Goal: Information Seeking & Learning: Check status

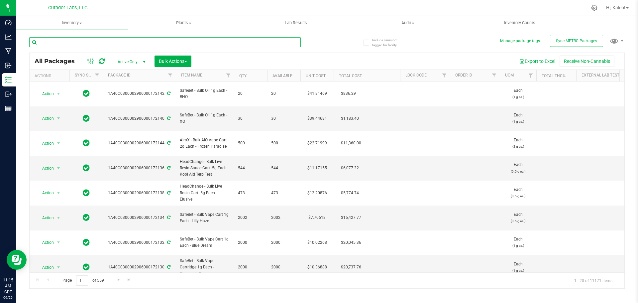
click at [127, 39] on input "text" at bounding box center [164, 42] width 271 height 10
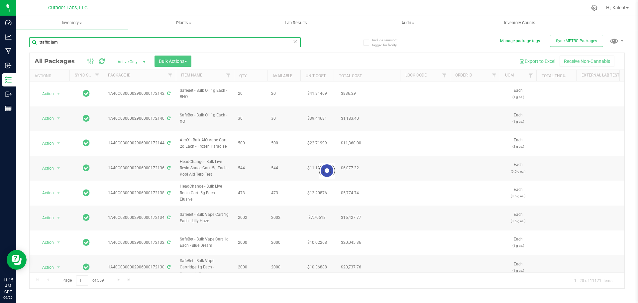
type input "traffic jam"
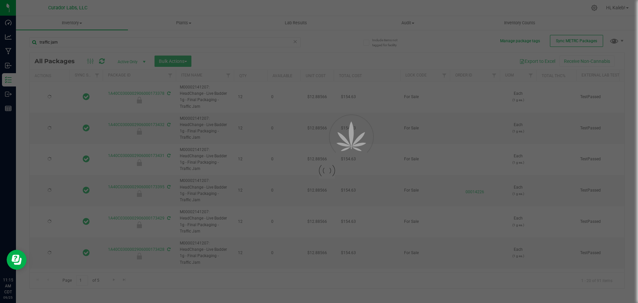
type input "[DATE]"
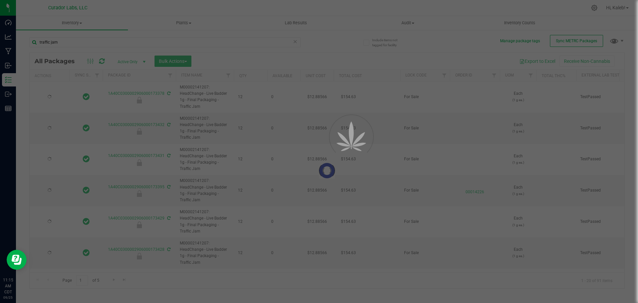
type input "[DATE]"
type input "2026-08-15"
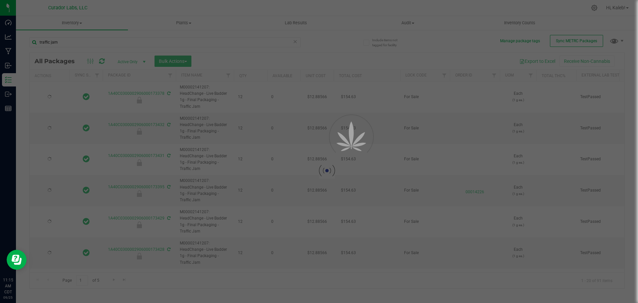
type input "2026-08-15"
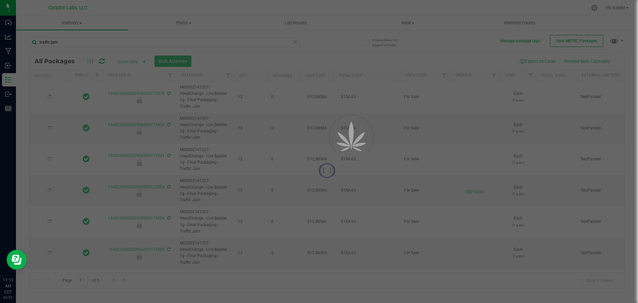
type input "2026-08-15"
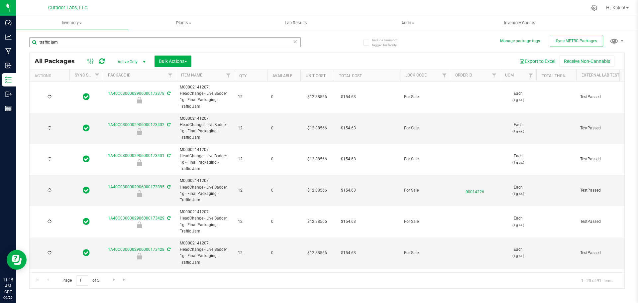
type input "2026-08-15"
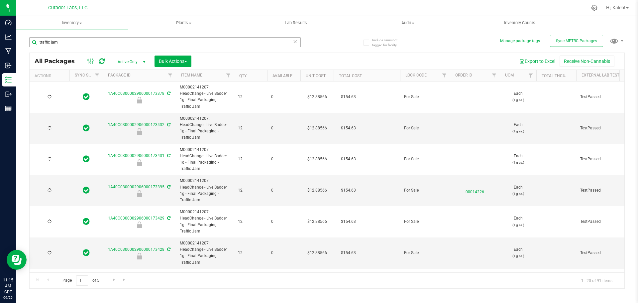
type input "2026-08-15"
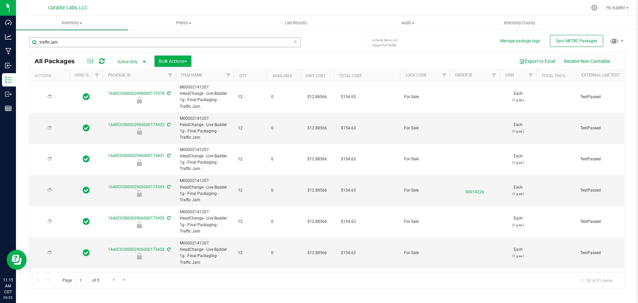
type input "2026-08-15"
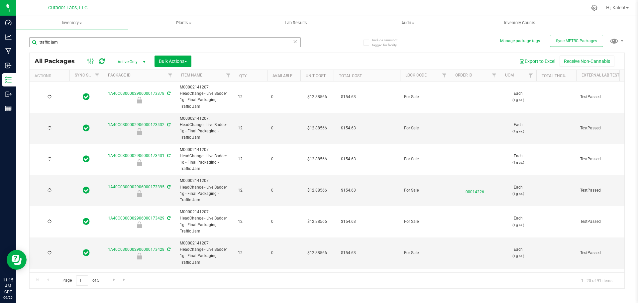
type input "2026-08-15"
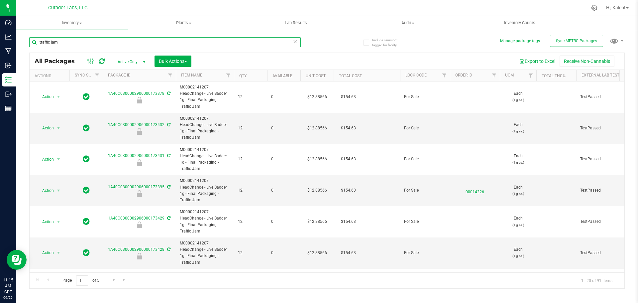
click at [39, 42] on input "traffic jam" at bounding box center [164, 42] width 271 height 10
click at [125, 279] on span "Go to the last page" at bounding box center [124, 279] width 5 height 5
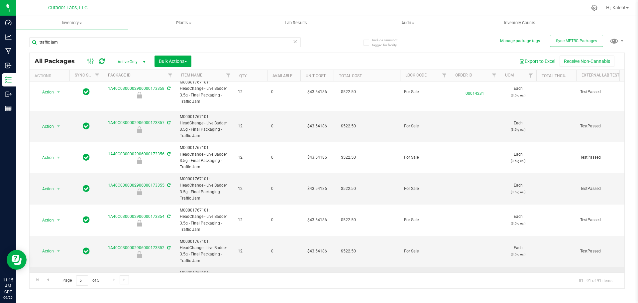
scroll to position [138, 0]
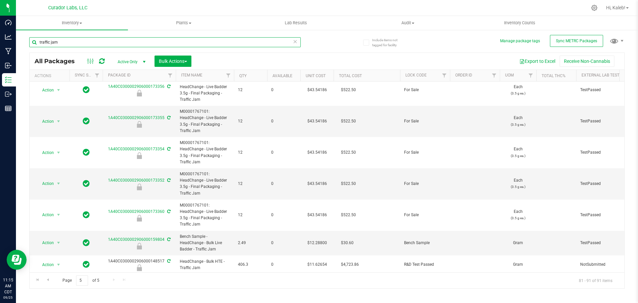
drag, startPoint x: 67, startPoint y: 43, endPoint x: -44, endPoint y: 42, distance: 110.6
click at [0, 42] on html "Dashboard Analytics Manufacturing Inbound Inventory Outbound Reports 11:15 AM C…" at bounding box center [319, 151] width 638 height 303
click at [165, 40] on input "traffic jam" at bounding box center [164, 42] width 271 height 10
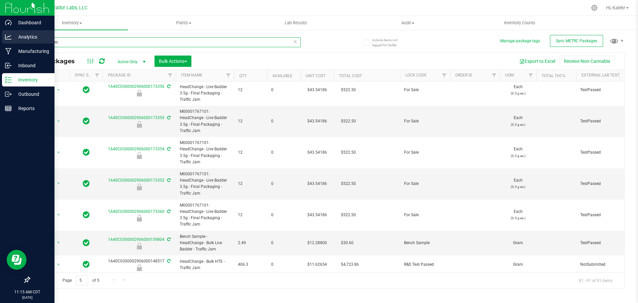
drag, startPoint x: 165, startPoint y: 40, endPoint x: 11, endPoint y: 40, distance: 154.8
click at [11, 40] on div "Dashboard Analytics Manufacturing Inbound Inventory Outbound Reports 11:15 AM C…" at bounding box center [319, 151] width 638 height 303
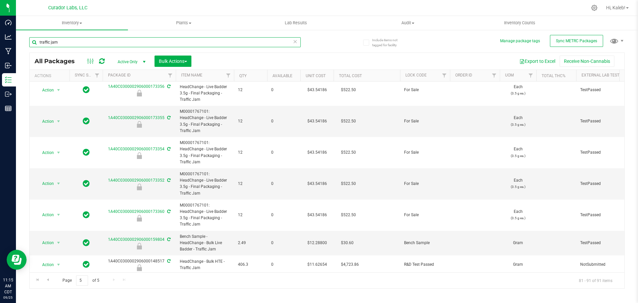
paste input "HeadChange - Bulk HTE - Kool Aid Terp Test"
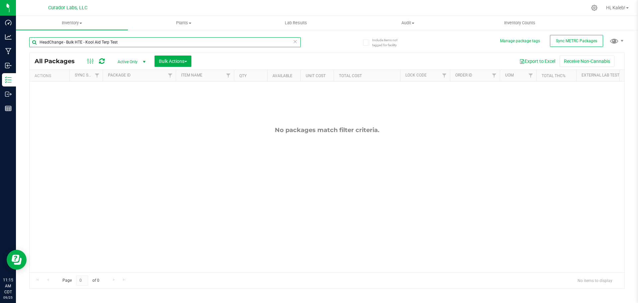
drag, startPoint x: 83, startPoint y: 41, endPoint x: -94, endPoint y: 44, distance: 177.4
click at [0, 44] on html "Dashboard Analytics Manufacturing Inbound Inventory Outbound Reports 11:15 AM C…" at bounding box center [319, 151] width 638 height 303
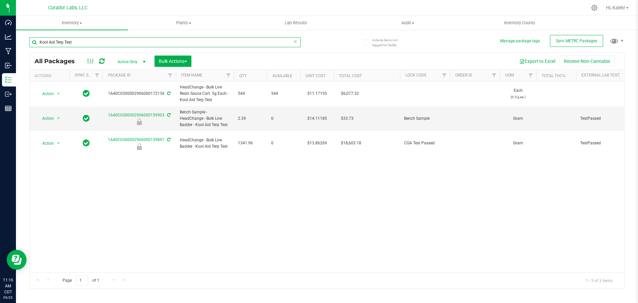
click at [142, 39] on input "Kool Aid Terp Test" at bounding box center [164, 42] width 271 height 10
drag, startPoint x: 21, startPoint y: 42, endPoint x: -2, endPoint y: 42, distance: 23.2
click at [0, 42] on html "Dashboard Analytics Manufacturing Inbound Inventory Outbound Reports 11:16 AM C…" at bounding box center [319, 151] width 638 height 303
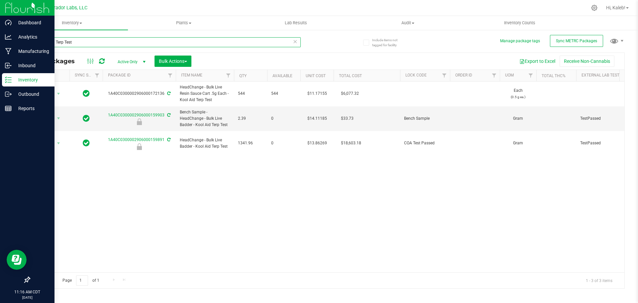
paste input "HeadChange - Bulk Cart Grade Live Rosin - Elusive"
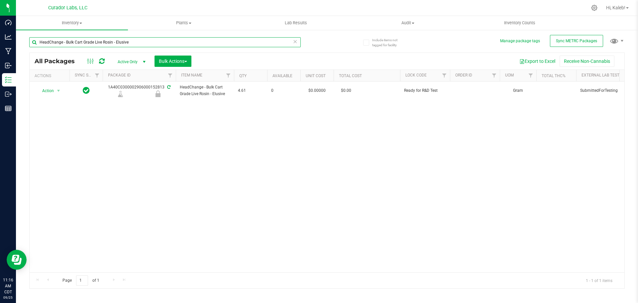
drag, startPoint x: 115, startPoint y: 42, endPoint x: -66, endPoint y: 41, distance: 180.7
click at [0, 41] on html "Dashboard Analytics Manufacturing Inbound Inventory Outbound Reports 11:16 AM C…" at bounding box center [319, 151] width 638 height 303
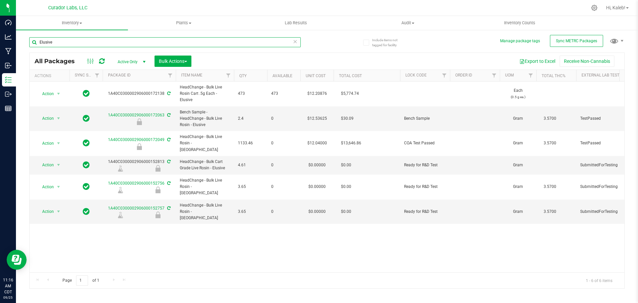
click at [162, 43] on input "Elusive" at bounding box center [164, 42] width 271 height 10
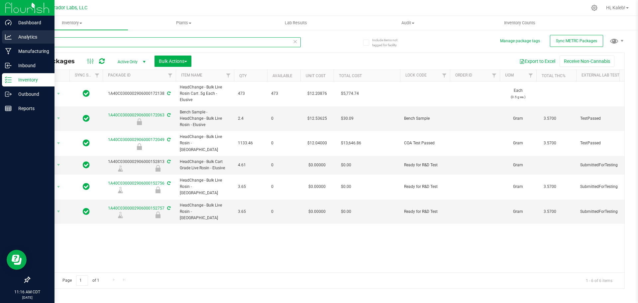
drag, startPoint x: 162, startPoint y: 43, endPoint x: 2, endPoint y: 43, distance: 160.1
click at [2, 43] on div "Dashboard Analytics Manufacturing Inbound Inventory Outbound Reports 11:16 AM C…" at bounding box center [319, 151] width 638 height 303
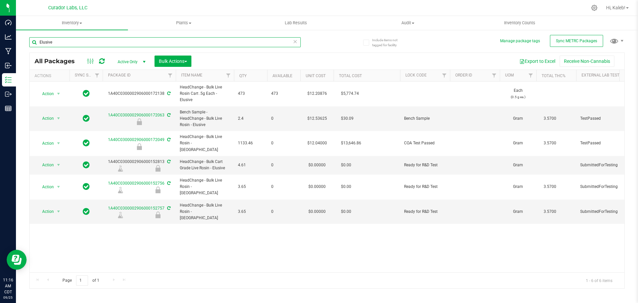
paste input "HeadChange - Bulk Cart Grade Live Rosin - High Wire Haz"
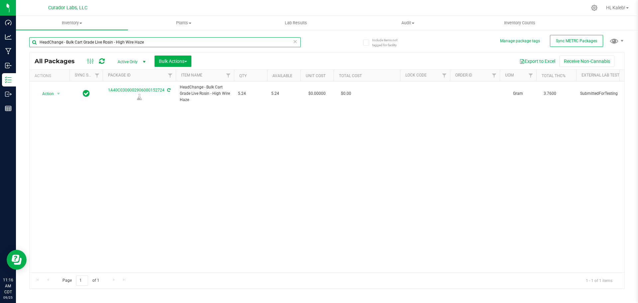
drag, startPoint x: 116, startPoint y: 42, endPoint x: -107, endPoint y: 35, distance: 222.6
click at [0, 35] on html "Dashboard Analytics Manufacturing Inbound Inventory Outbound Reports 11:16 AM C…" at bounding box center [319, 151] width 638 height 303
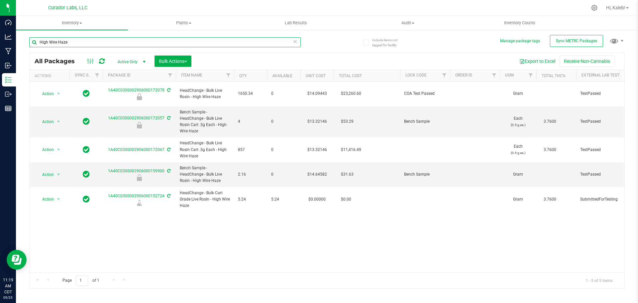
drag, startPoint x: -27, startPoint y: 44, endPoint x: -37, endPoint y: 44, distance: 9.6
click at [0, 44] on html "Dashboard Analytics Manufacturing Inbound Inventory Outbound Reports 11:19 AM C…" at bounding box center [319, 151] width 638 height 303
type input "b"
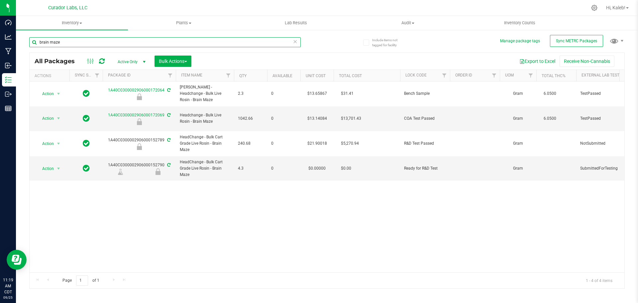
drag, startPoint x: 115, startPoint y: 45, endPoint x: -151, endPoint y: 51, distance: 266.4
click at [0, 51] on html "Dashboard Analytics Manufacturing Inbound Inventory Outbound Reports 11:19 AM C…" at bounding box center [319, 151] width 638 height 303
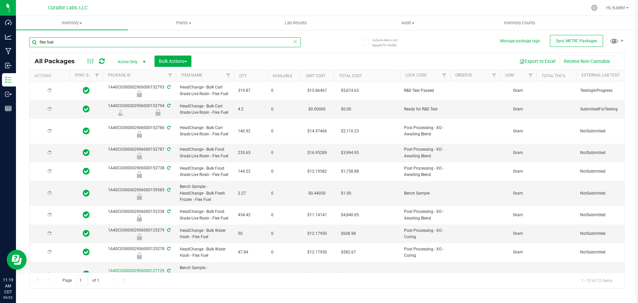
click at [111, 43] on input "flex fuel" at bounding box center [164, 42] width 271 height 10
type input "f"
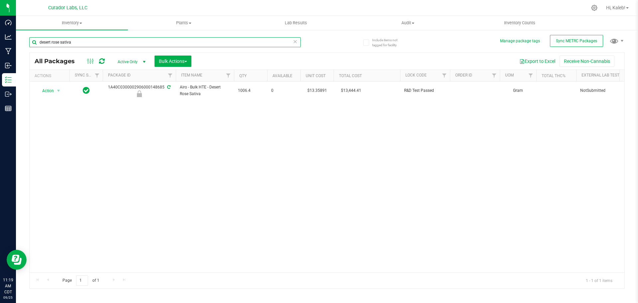
drag, startPoint x: 90, startPoint y: 44, endPoint x: -52, endPoint y: 44, distance: 142.5
click at [0, 44] on html "Dashboard Analytics Manufacturing Inbound Inventory Outbound Reports 11:19 AM C…" at bounding box center [319, 151] width 638 height 303
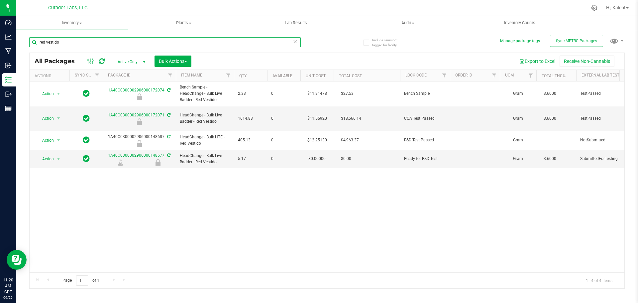
drag, startPoint x: 127, startPoint y: 40, endPoint x: -86, endPoint y: 48, distance: 213.3
click at [0, 48] on html "Dashboard Analytics Manufacturing Inbound Inventory Outbound Reports 11:20 AM C…" at bounding box center [319, 151] width 638 height 303
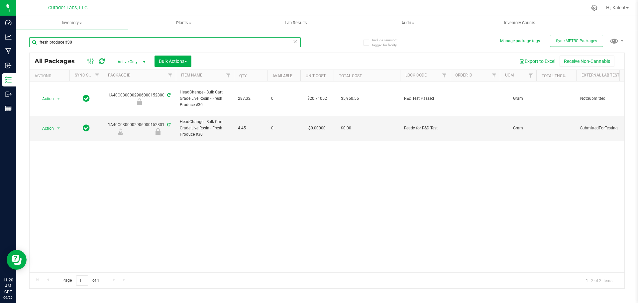
drag, startPoint x: 126, startPoint y: 43, endPoint x: -98, endPoint y: 49, distance: 223.9
click at [0, 49] on html "Dashboard Analytics Manufacturing Inbound Inventory Outbound Reports 11:20 AM C…" at bounding box center [319, 151] width 638 height 303
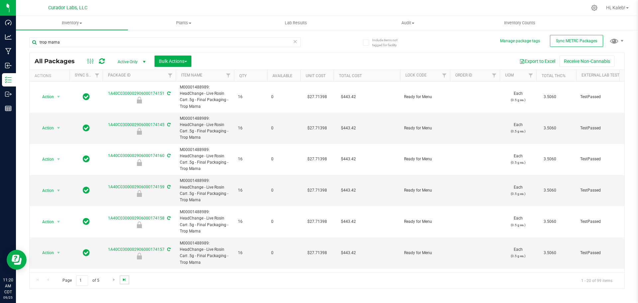
click at [122, 280] on span "Go to the last page" at bounding box center [124, 279] width 5 height 5
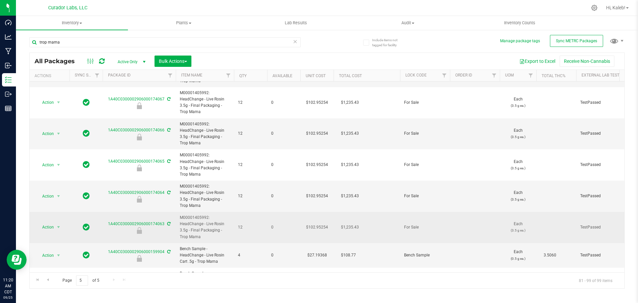
scroll to position [393, 0]
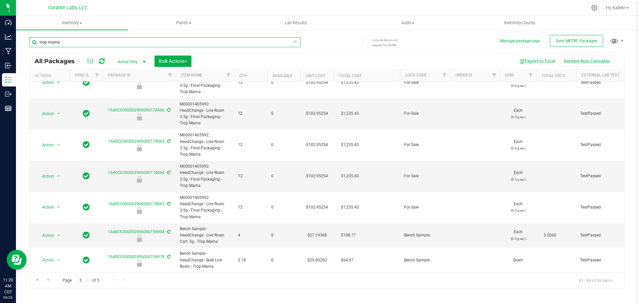
drag, startPoint x: 66, startPoint y: 44, endPoint x: -8, endPoint y: 41, distance: 73.8
click at [0, 41] on html "Dashboard Analytics Manufacturing Inbound Inventory Outbound Reports 11:20 AM C…" at bounding box center [319, 151] width 638 height 303
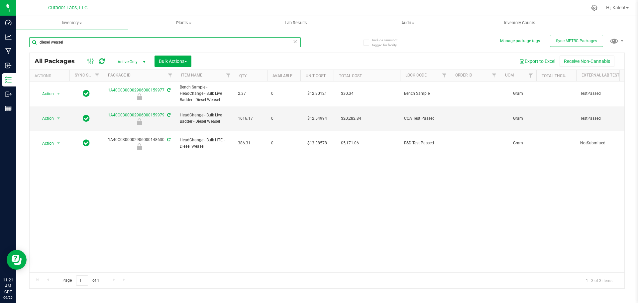
drag, startPoint x: 94, startPoint y: 40, endPoint x: -38, endPoint y: 55, distance: 132.4
click at [0, 55] on html "Dashboard Analytics Manufacturing Inbound Inventory Outbound Reports 11:21 AM C…" at bounding box center [319, 151] width 638 height 303
paste input "Headchange - Bulk Live Rosin - Terp Tickler"
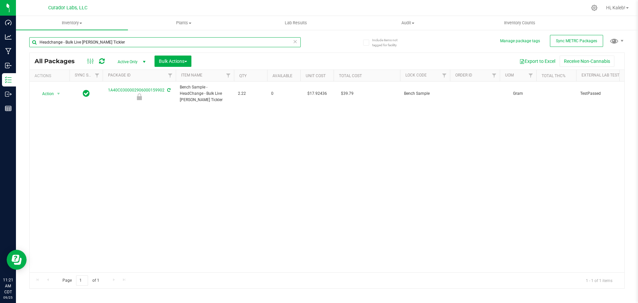
drag, startPoint x: 95, startPoint y: 42, endPoint x: -123, endPoint y: 55, distance: 219.0
click at [0, 55] on html "Dashboard Analytics Manufacturing Inbound Inventory Outbound Reports 11:21 AM C…" at bounding box center [319, 151] width 638 height 303
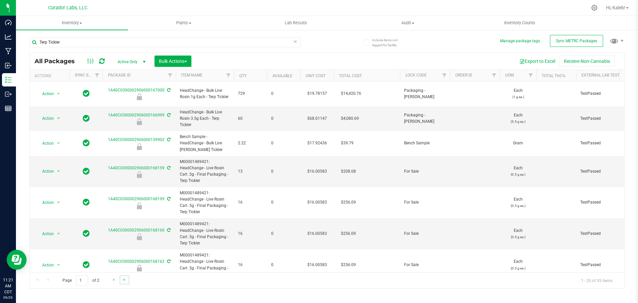
click at [120, 280] on link "Go to the last page" at bounding box center [125, 279] width 10 height 9
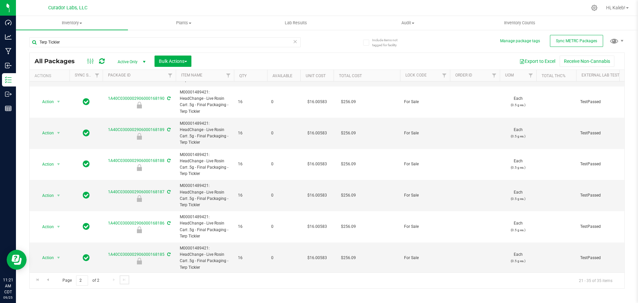
scroll to position [275, 0]
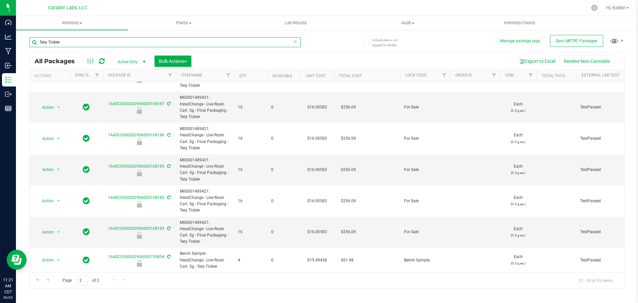
drag, startPoint x: 31, startPoint y: 47, endPoint x: -108, endPoint y: 51, distance: 138.5
click at [0, 51] on html "Dashboard Analytics Manufacturing Inbound Inventory Outbound Reports 11:21 AM C…" at bounding box center [319, 151] width 638 height 303
paste input "Headchange - Bulk Live Rosin - Papa Burg"
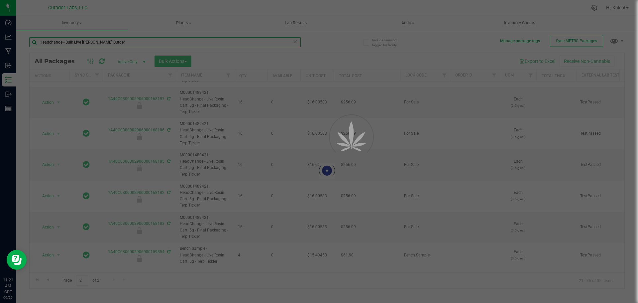
drag, startPoint x: 96, startPoint y: 42, endPoint x: -61, endPoint y: 44, distance: 157.1
click at [0, 44] on html "Dashboard Analytics Manufacturing Inbound Inventory Outbound Reports 11:21 AM C…" at bounding box center [319, 151] width 638 height 303
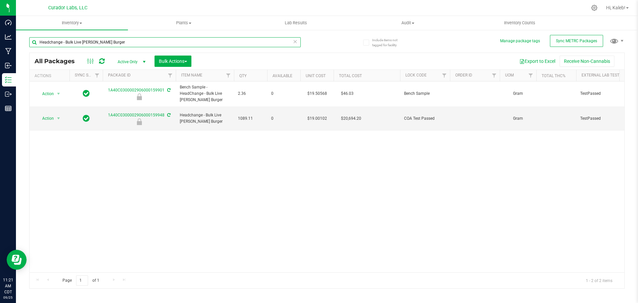
drag, startPoint x: 131, startPoint y: 40, endPoint x: 139, endPoint y: 42, distance: 8.0
click at [132, 40] on input "Headchange - Bulk Live Rosin - Papa Burger" at bounding box center [164, 42] width 271 height 10
drag, startPoint x: 112, startPoint y: 41, endPoint x: -45, endPoint y: 50, distance: 157.0
click at [0, 50] on html "Dashboard Analytics Manufacturing Inbound Inventory Outbound Reports 11:21 AM C…" at bounding box center [319, 151] width 638 height 303
paste input "Change - Bulk Live Rosin - High Wire Haze"
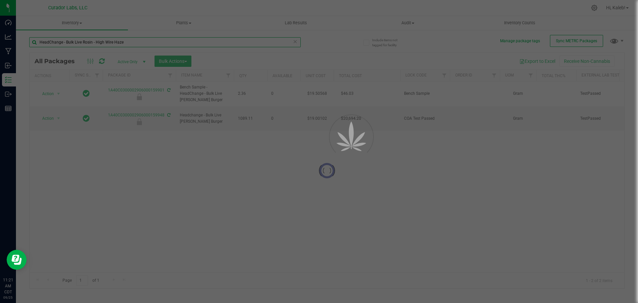
drag, startPoint x: 96, startPoint y: 42, endPoint x: -53, endPoint y: 49, distance: 148.6
click at [0, 49] on html "Dashboard Analytics Manufacturing Inbound Inventory Outbound Reports 11:21 AM C…" at bounding box center [319, 151] width 638 height 303
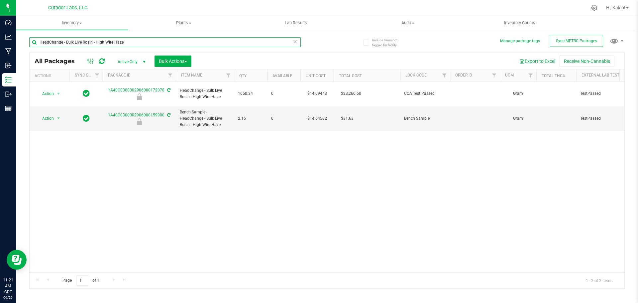
click at [133, 38] on input "HeadChange - Bulk Live Rosin - High Wire Haze" at bounding box center [164, 42] width 271 height 10
drag, startPoint x: -4, startPoint y: 46, endPoint x: -7, endPoint y: 46, distance: 3.7
click at [0, 46] on html "Dashboard Analytics Manufacturing Inbound Inventory Outbound Reports 11:21 AM C…" at bounding box center [319, 151] width 638 height 303
paste input "change - Bulk Live Rosin - Brain M"
drag, startPoint x: -68, startPoint y: 55, endPoint x: -95, endPoint y: 56, distance: 27.3
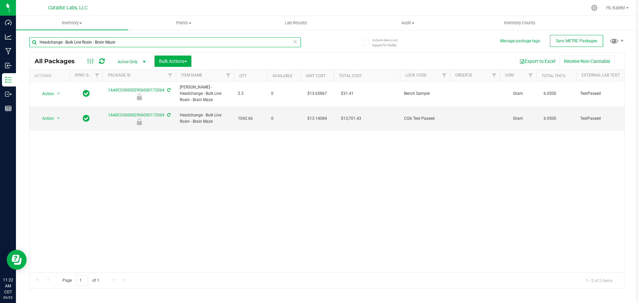
click at [0, 56] on html "Dashboard Analytics Manufacturing Inbound Inventory Outbound Reports 11:22 AM C…" at bounding box center [319, 151] width 638 height 303
paste input "Change - Bulk Live Badder - Red Vestido"
drag, startPoint x: 136, startPoint y: 40, endPoint x: -28, endPoint y: 60, distance: 165.9
click at [0, 60] on html "Dashboard Analytics Manufacturing Inbound Inventory Outbound Reports 11:22 AM C…" at bounding box center [319, 151] width 638 height 303
paste input "Rosin - Elusive"
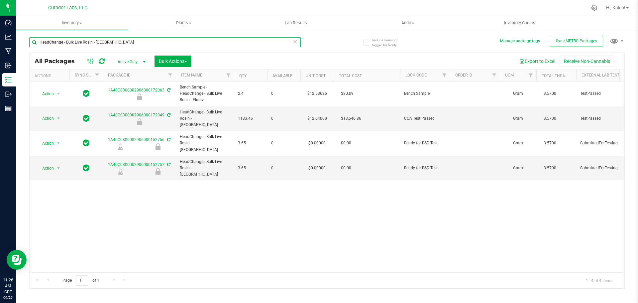
drag, startPoint x: -129, startPoint y: 45, endPoint x: -149, endPoint y: 44, distance: 19.9
click at [0, 44] on html "Dashboard Analytics Manufacturing Inbound Inventory Outbound Reports 11:26 AM C…" at bounding box center [319, 151] width 638 height 303
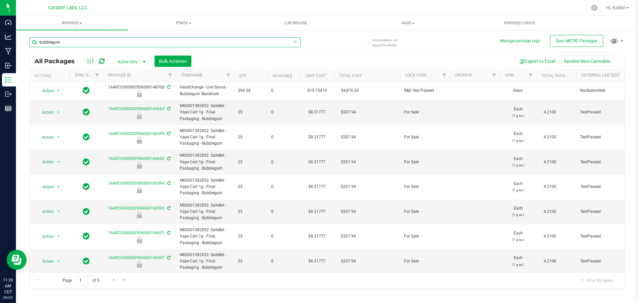
drag, startPoint x: 64, startPoint y: 44, endPoint x: -8, endPoint y: 50, distance: 72.0
click at [0, 50] on html "Dashboard Analytics Manufacturing Inbound Inventory Outbound Reports 11:26 AM C…" at bounding box center [319, 151] width 638 height 303
paste input "00002906000091933"
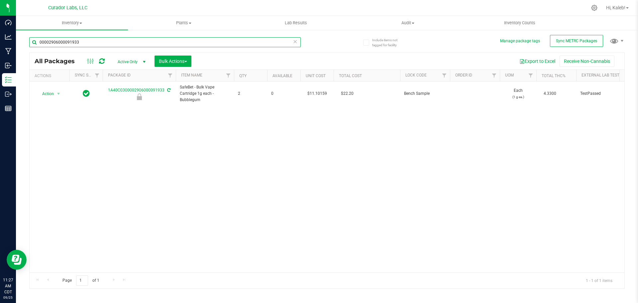
drag, startPoint x: 80, startPoint y: 43, endPoint x: -34, endPoint y: 48, distance: 114.0
click at [0, 48] on html "Dashboard Analytics Manufacturing Inbound Inventory Outbound Reports 11:27 AM C…" at bounding box center [319, 151] width 638 height 303
paste input "300002906000091852"
type input "300002906000091852"
click at [316, 90] on td "$18.61297" at bounding box center [316, 93] width 33 height 25
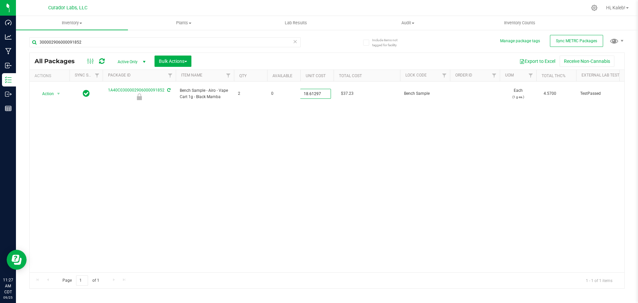
click at [316, 90] on input "18.61297" at bounding box center [315, 93] width 30 height 9
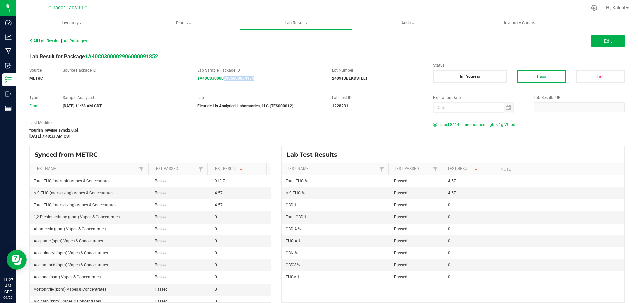
drag, startPoint x: 261, startPoint y: 81, endPoint x: 222, endPoint y: 85, distance: 39.4
click at [222, 85] on div "Source METRC Source Package ID - Lab Sample Package ID 1A40C0300002906000084134…" at bounding box center [326, 77] width 605 height 21
